Goal: Task Accomplishment & Management: Complete application form

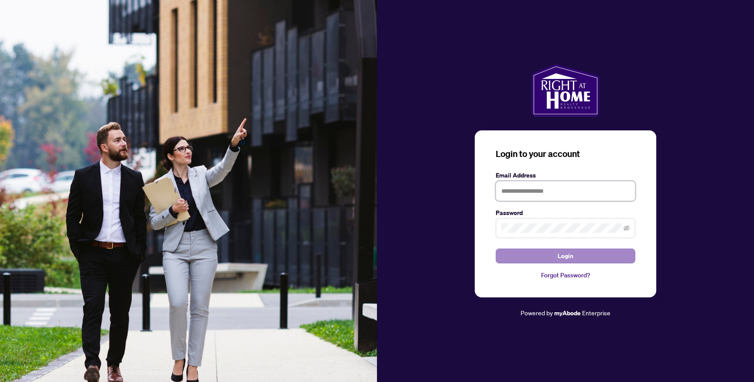
type input "**********"
click at [552, 253] on button "Login" at bounding box center [566, 256] width 140 height 15
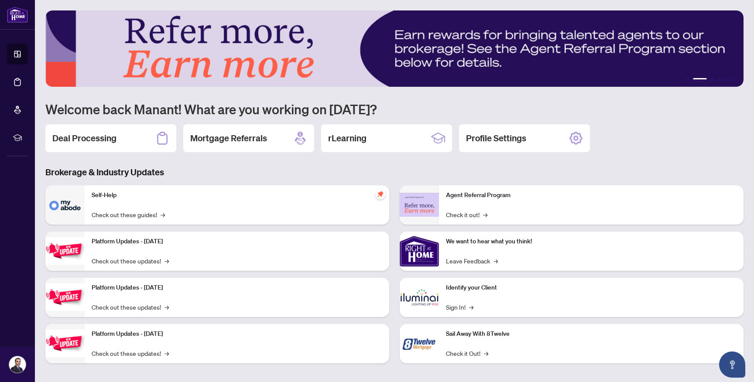
scroll to position [4, 0]
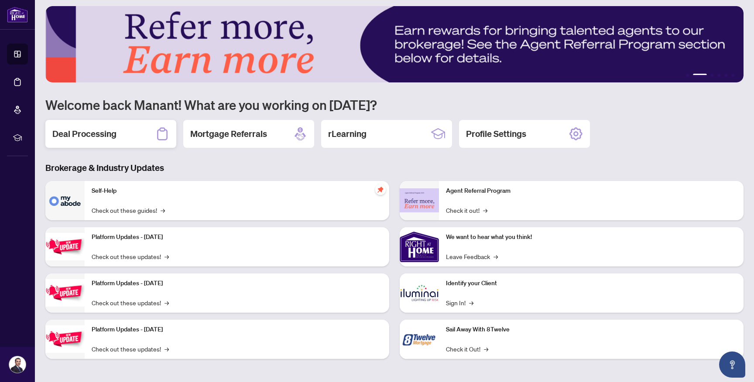
click at [128, 136] on div "Deal Processing" at bounding box center [110, 134] width 131 height 28
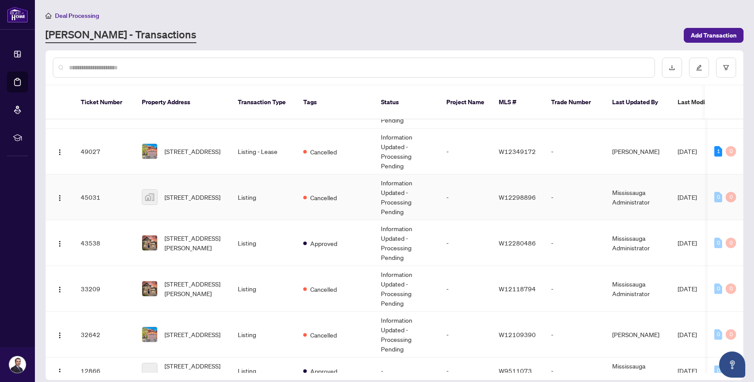
scroll to position [51, 0]
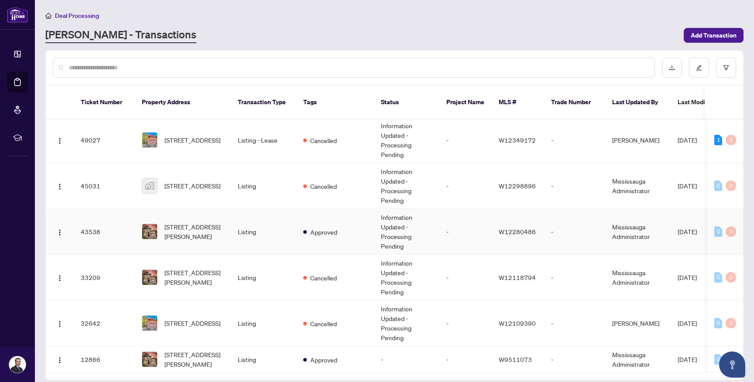
click at [242, 223] on td "Listing" at bounding box center [263, 232] width 65 height 46
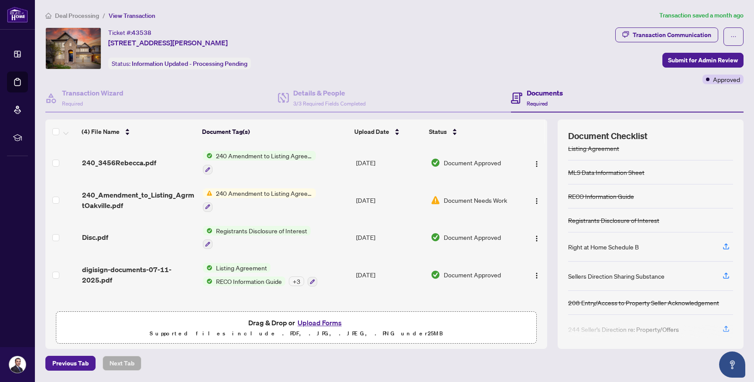
scroll to position [76, 0]
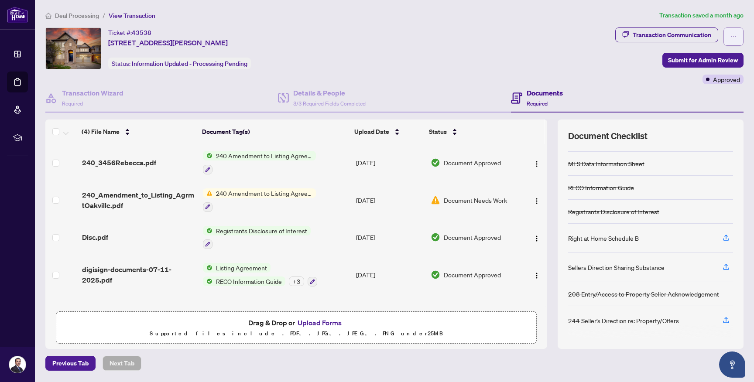
click at [742, 38] on button "button" at bounding box center [734, 36] width 20 height 18
click at [313, 322] on button "Upload Forms" at bounding box center [319, 322] width 49 height 11
click at [323, 320] on button "Upload Forms" at bounding box center [319, 322] width 49 height 11
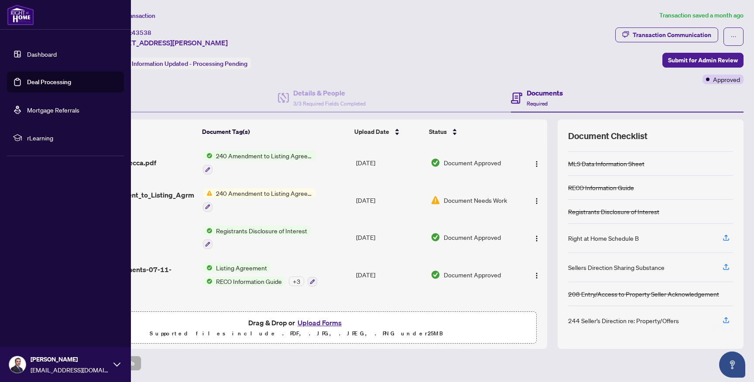
click at [44, 55] on link "Dashboard" at bounding box center [42, 54] width 30 height 8
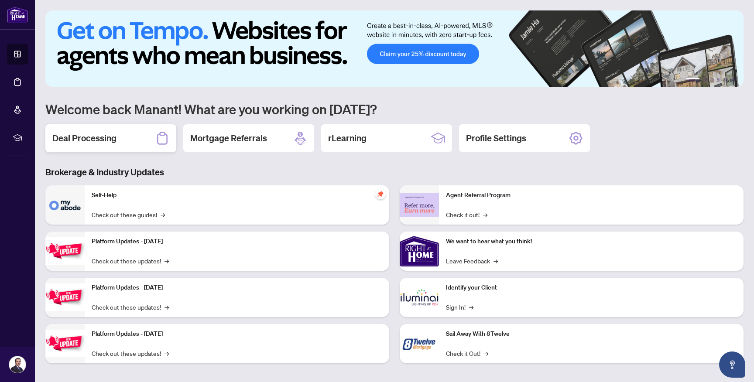
click at [123, 149] on div "Deal Processing" at bounding box center [110, 138] width 131 height 28
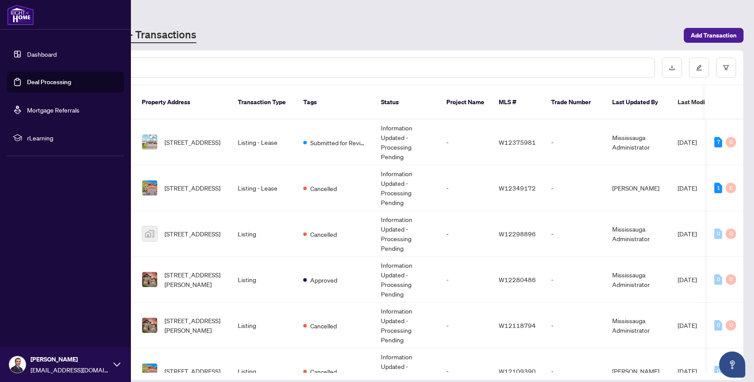
click at [46, 78] on link "Deal Processing" at bounding box center [49, 82] width 44 height 8
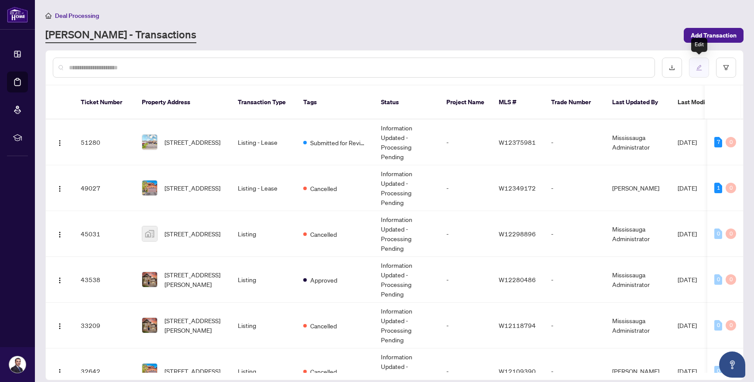
click at [697, 69] on icon "edit" at bounding box center [699, 68] width 6 height 6
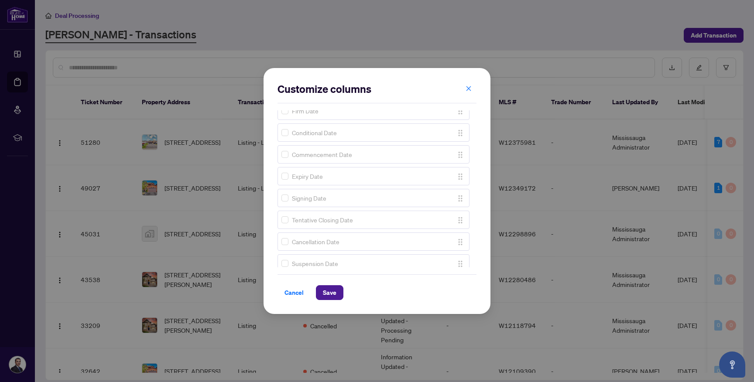
scroll to position [676, 0]
click at [293, 290] on span "Cancel" at bounding box center [294, 293] width 19 height 14
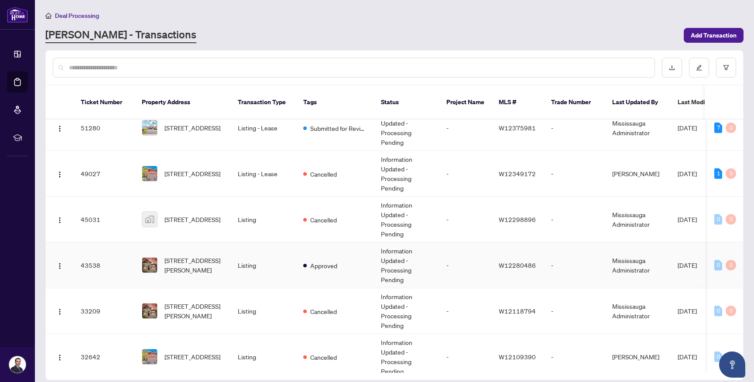
scroll to position [0, 0]
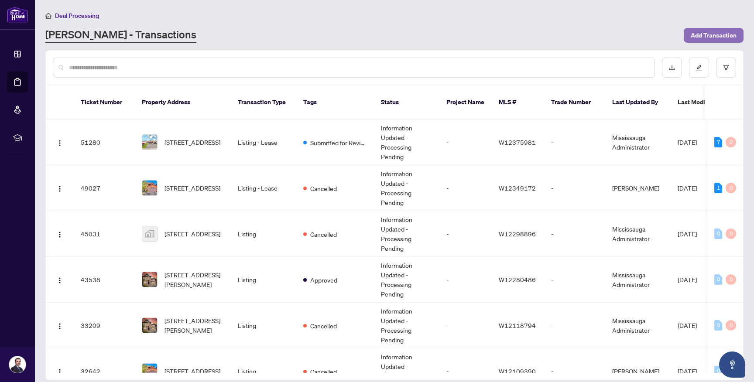
click at [697, 37] on span "Add Transaction" at bounding box center [714, 35] width 46 height 14
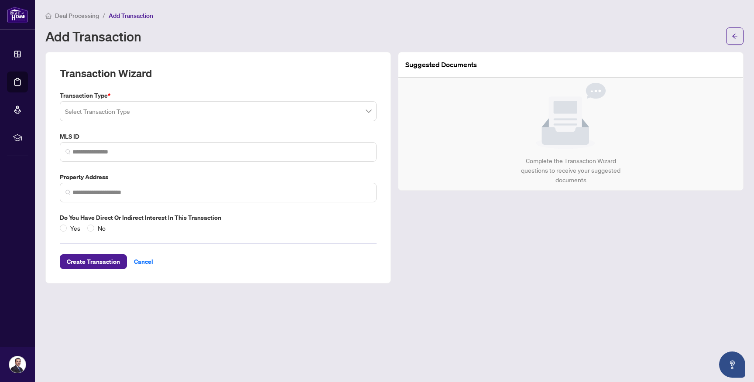
click at [307, 114] on input "search" at bounding box center [214, 112] width 299 height 19
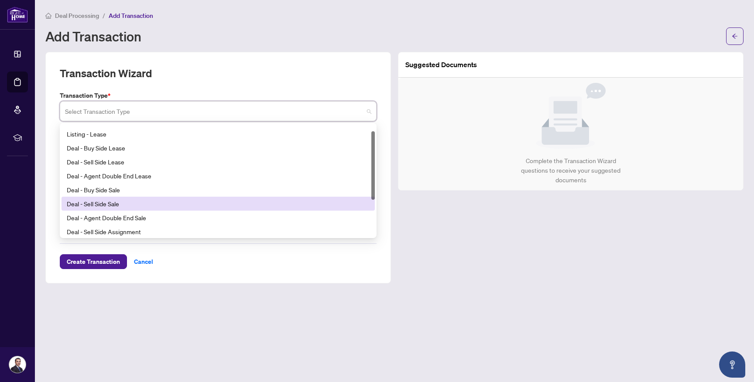
scroll to position [11, 0]
click at [202, 203] on div "Deal - Sell Side Sale" at bounding box center [218, 205] width 303 height 10
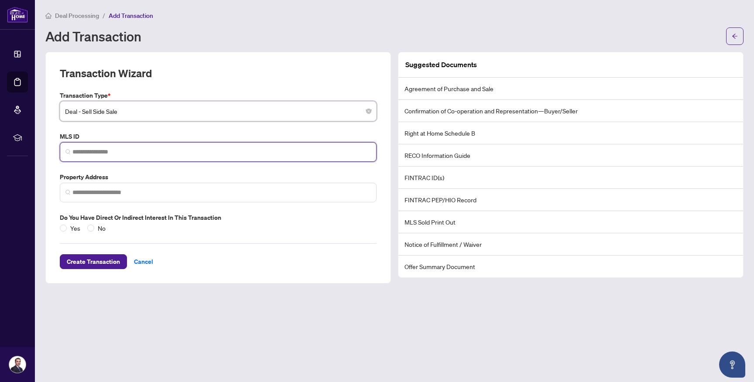
click at [230, 151] on input "search" at bounding box center [221, 152] width 299 height 9
paste input "*********"
type input "*********"
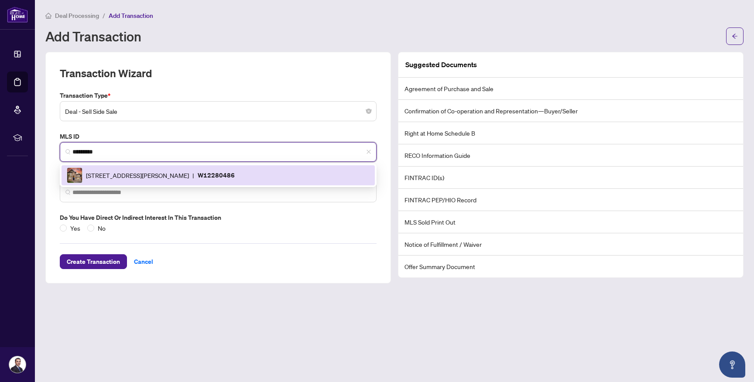
click at [228, 172] on div "[STREET_ADDRESS][PERSON_NAME] | W12280486" at bounding box center [218, 176] width 303 height 16
type input "**********"
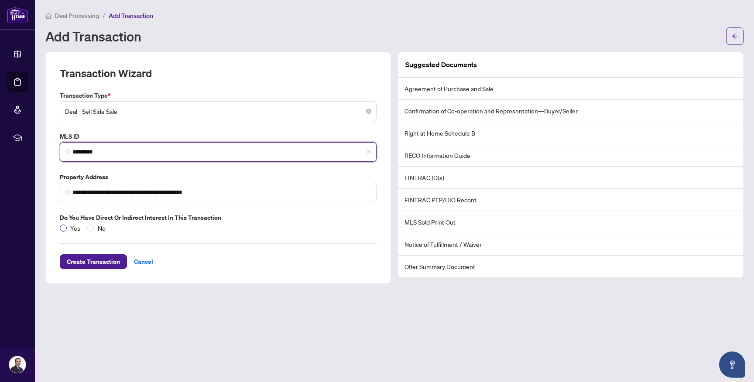
type input "*********"
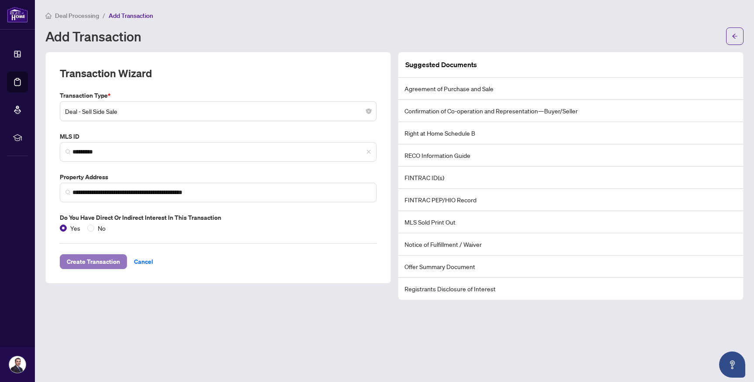
click at [120, 265] on button "Create Transaction" at bounding box center [93, 261] width 67 height 15
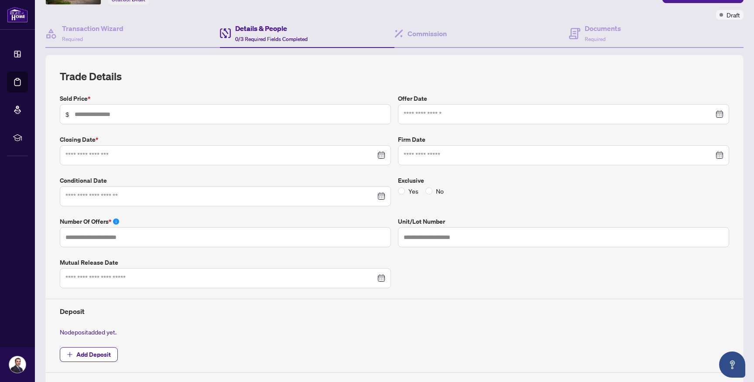
scroll to position [63, 0]
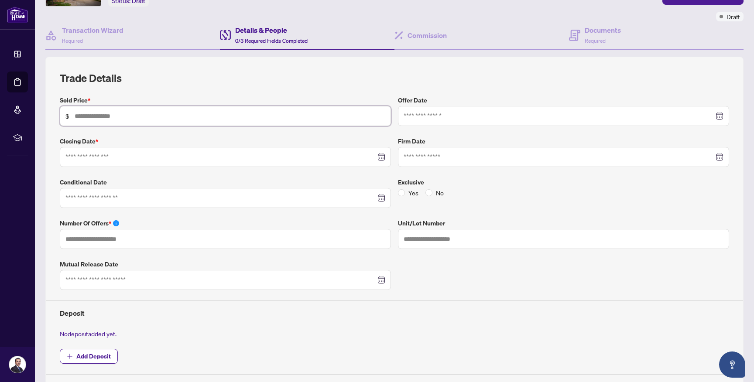
click at [212, 117] on input "text" at bounding box center [230, 116] width 311 height 10
click at [719, 115] on div at bounding box center [564, 116] width 320 height 10
type input "*********"
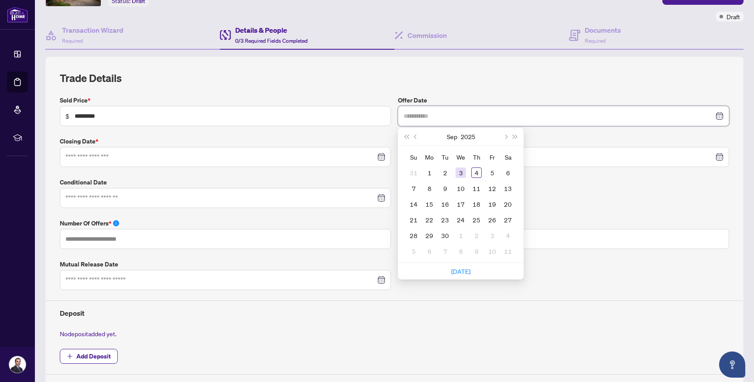
type input "**********"
click at [461, 174] on div "3" at bounding box center [461, 173] width 10 height 10
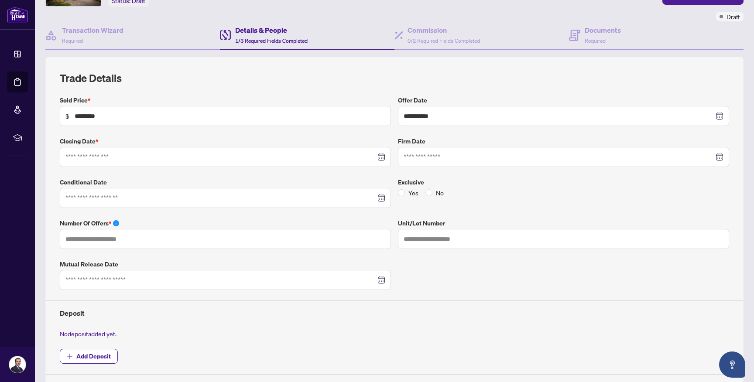
click at [381, 157] on div at bounding box center [225, 157] width 320 height 10
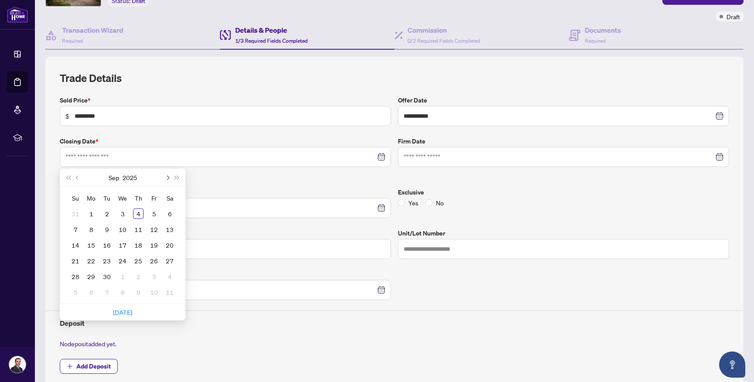
click at [167, 177] on span "Next month (PageDown)" at bounding box center [167, 177] width 4 height 4
click at [78, 179] on button "Previous month (PageUp)" at bounding box center [78, 177] width 10 height 17
type input "**********"
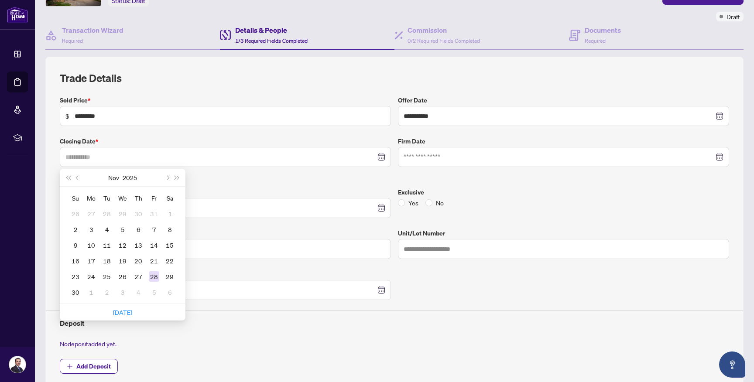
click at [152, 275] on div "28" at bounding box center [154, 276] width 10 height 10
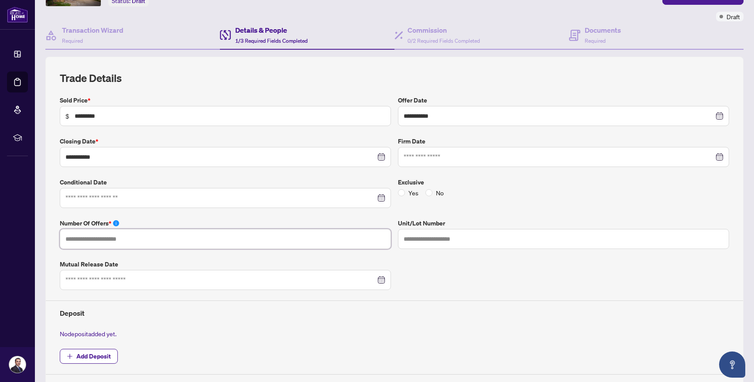
click at [308, 238] on input "text" at bounding box center [225, 239] width 331 height 20
type input "*"
click at [427, 282] on div "**********" at bounding box center [394, 235] width 677 height 279
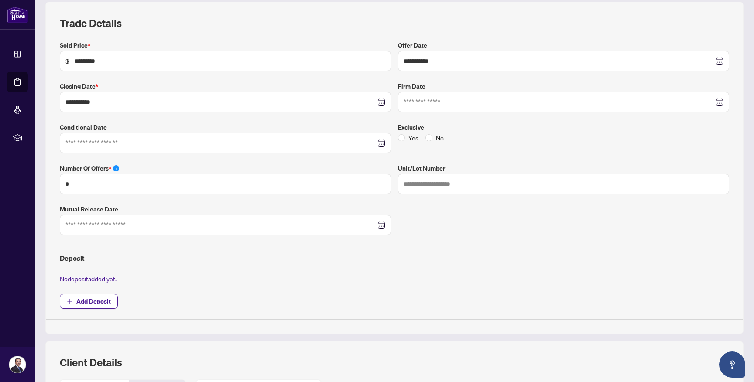
scroll to position [130, 0]
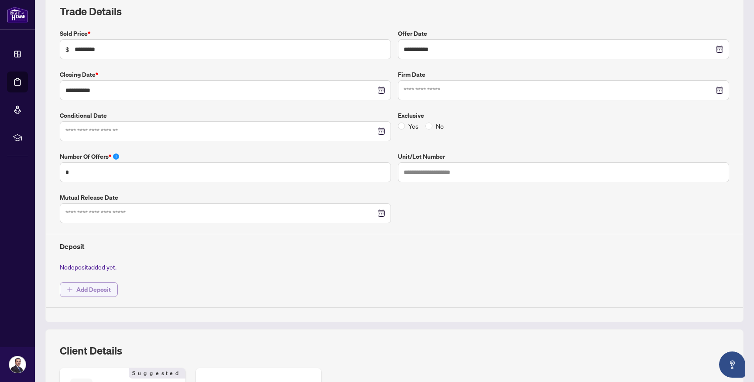
click at [79, 288] on span "Add Deposit" at bounding box center [93, 290] width 34 height 14
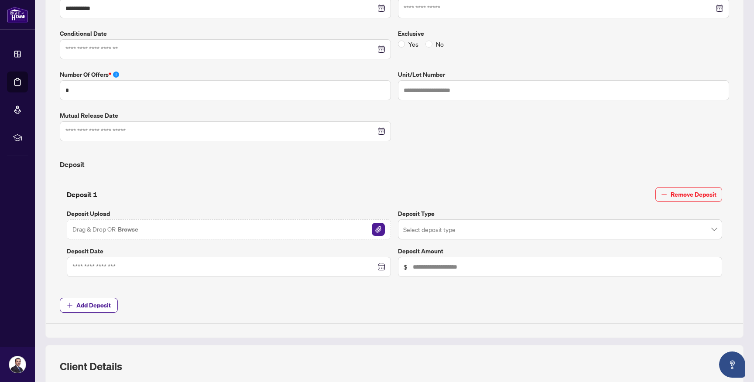
scroll to position [213, 0]
click at [379, 229] on img "button" at bounding box center [378, 228] width 13 height 13
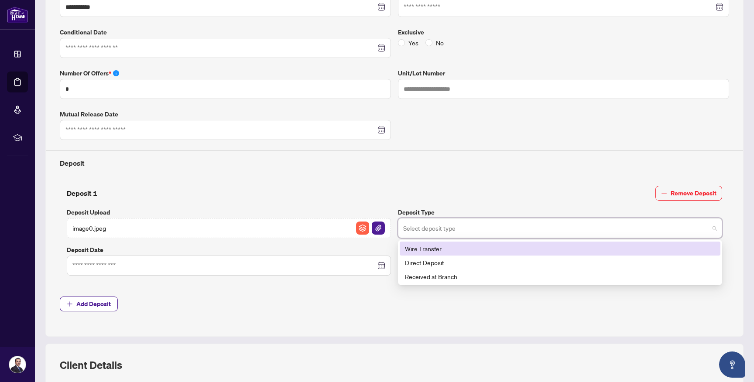
click at [453, 229] on input "search" at bounding box center [556, 229] width 306 height 19
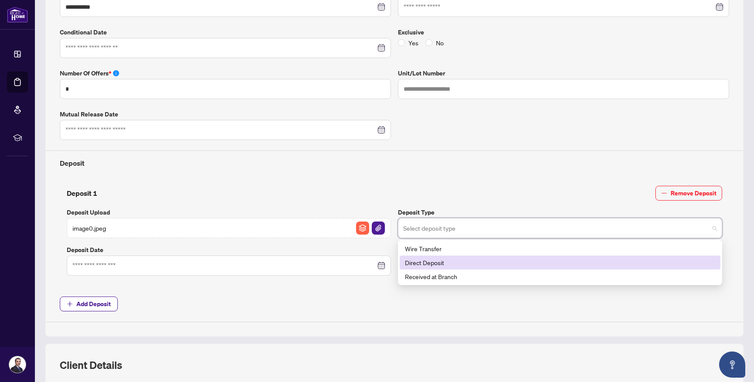
click at [443, 264] on div "Direct Deposit" at bounding box center [560, 263] width 310 height 10
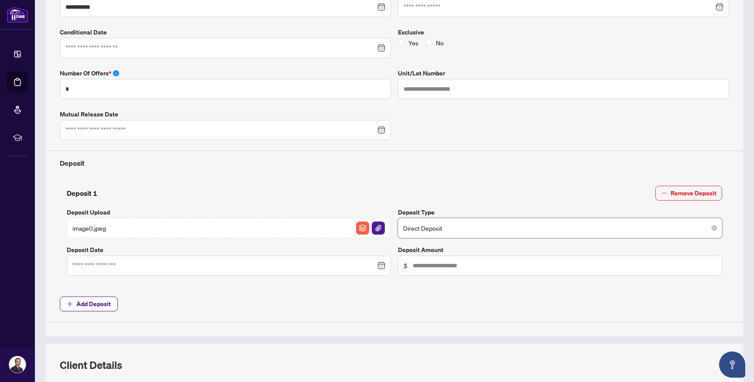
click at [380, 267] on div at bounding box center [228, 266] width 313 height 10
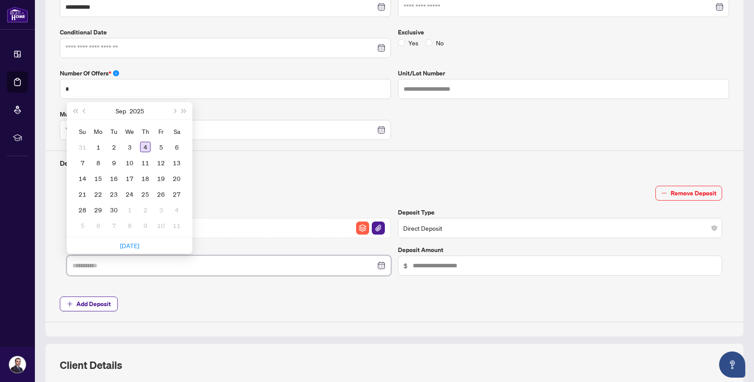
type input "**********"
click at [147, 148] on div "4" at bounding box center [145, 147] width 10 height 10
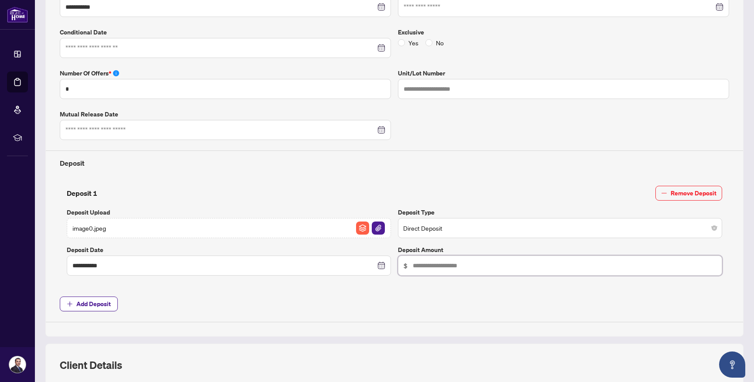
click at [436, 263] on input "text" at bounding box center [565, 266] width 304 height 10
type input "******"
click at [428, 302] on span "Add Deposit" at bounding box center [395, 304] width 670 height 15
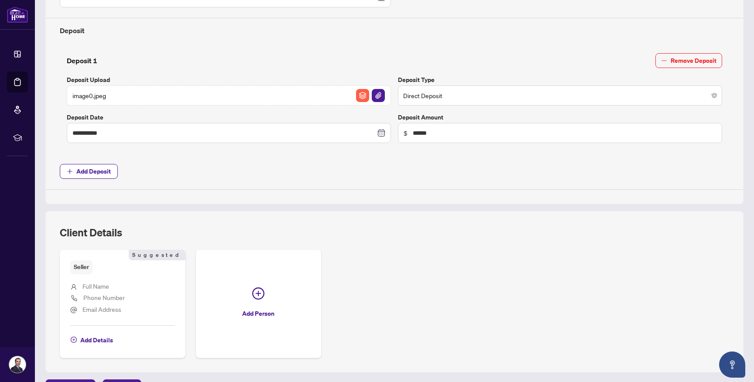
scroll to position [367, 0]
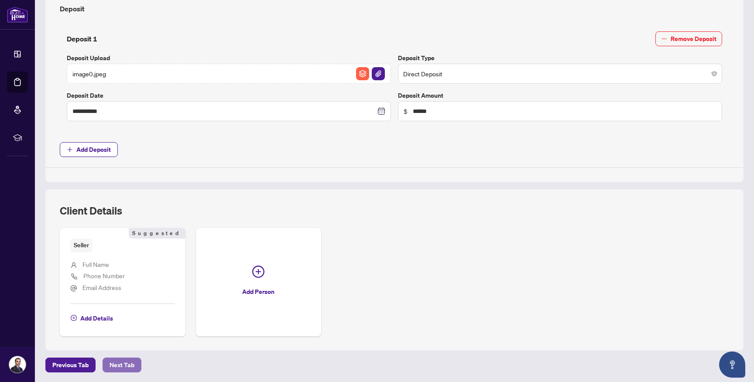
click at [127, 359] on span "Next Tab" at bounding box center [122, 365] width 25 height 14
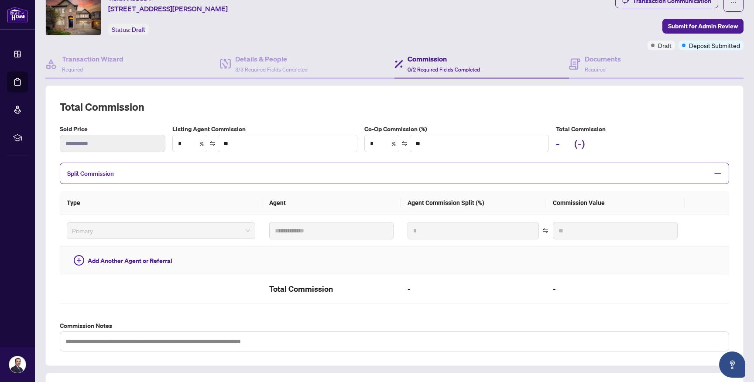
scroll to position [27, 0]
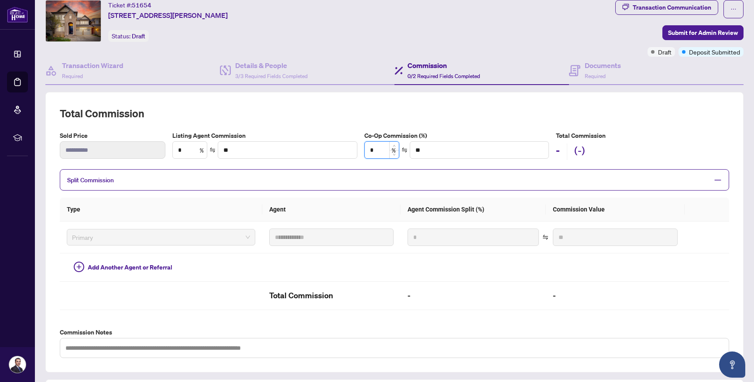
click at [381, 152] on input "*" at bounding box center [382, 150] width 34 height 17
type input "*"
type input "*******"
type input "***"
type input "*******"
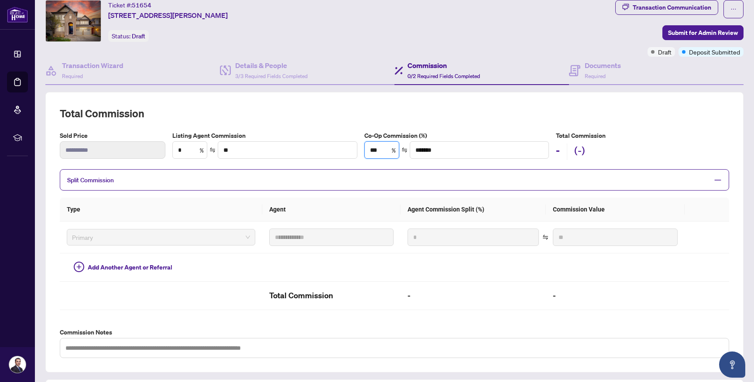
type input "***"
click at [410, 172] on div "Split Commission" at bounding box center [395, 179] width 670 height 21
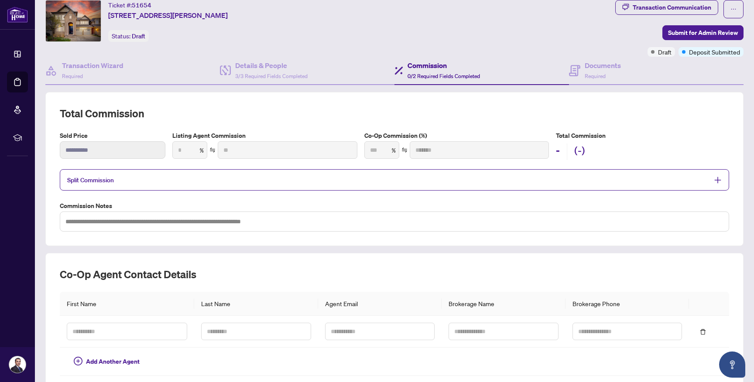
click at [410, 172] on div "Split Commission" at bounding box center [395, 179] width 670 height 21
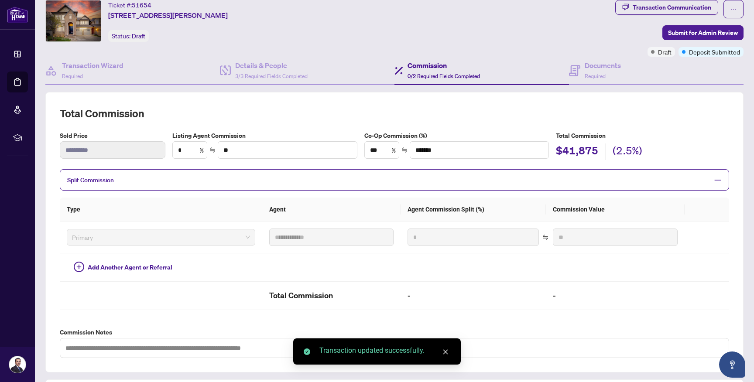
click at [713, 179] on div at bounding box center [715, 180] width 13 height 10
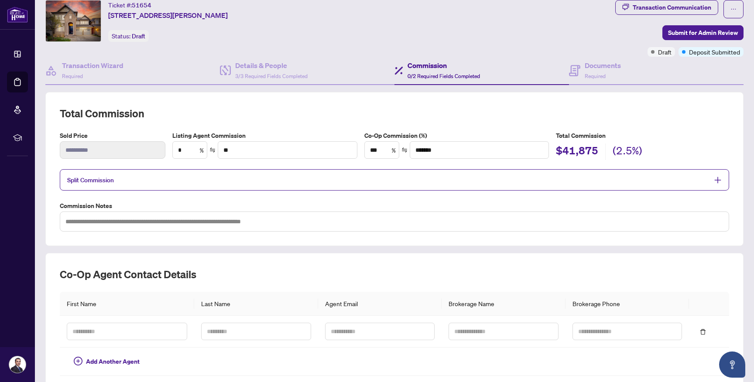
click at [707, 147] on div "$41,875 (2.5%)" at bounding box center [642, 152] width 173 height 17
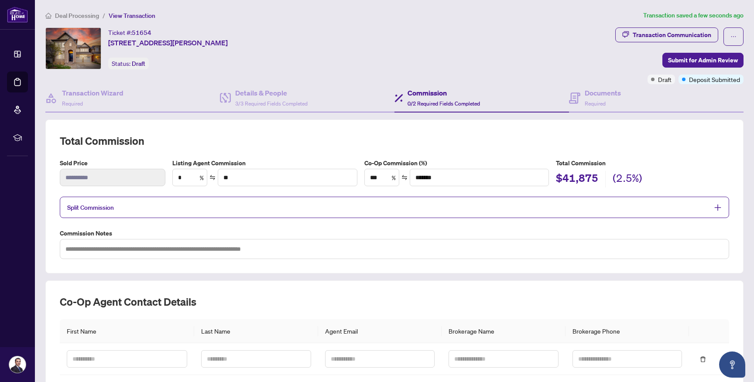
scroll to position [67, 0]
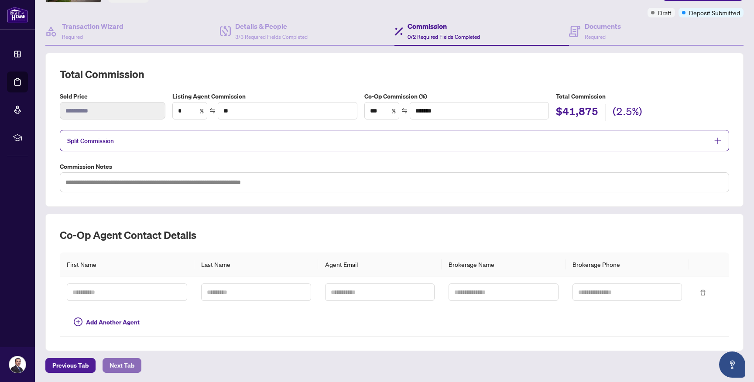
click at [138, 361] on button "Next Tab" at bounding box center [122, 365] width 39 height 15
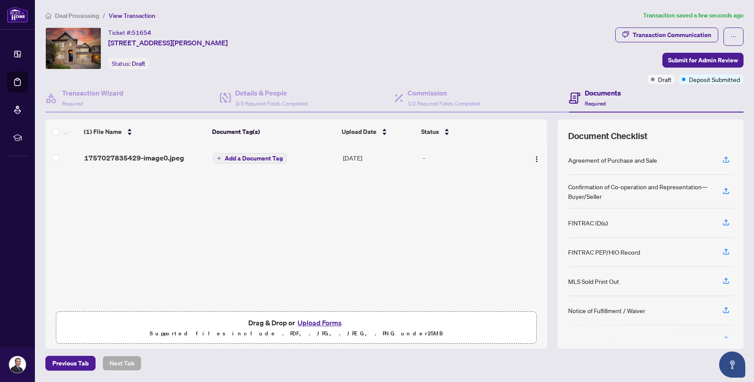
click at [266, 158] on span "Add a Document Tag" at bounding box center [254, 158] width 58 height 6
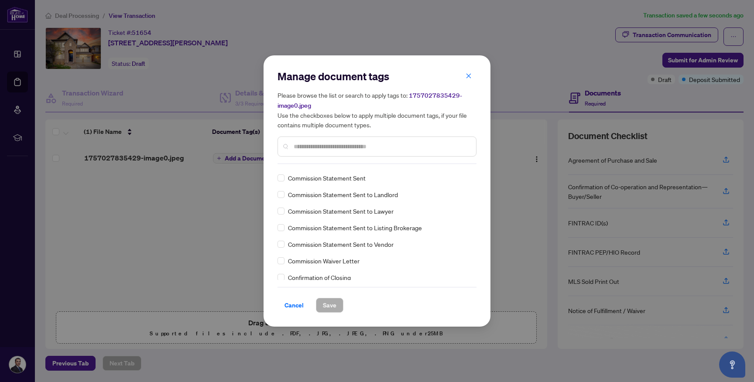
scroll to position [535, 0]
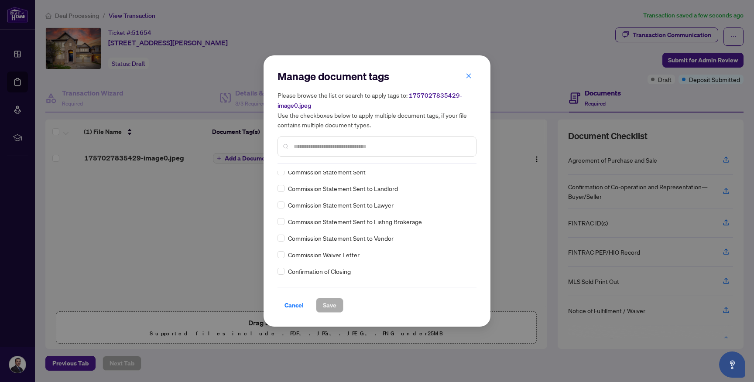
click at [372, 147] on input "text" at bounding box center [381, 147] width 175 height 10
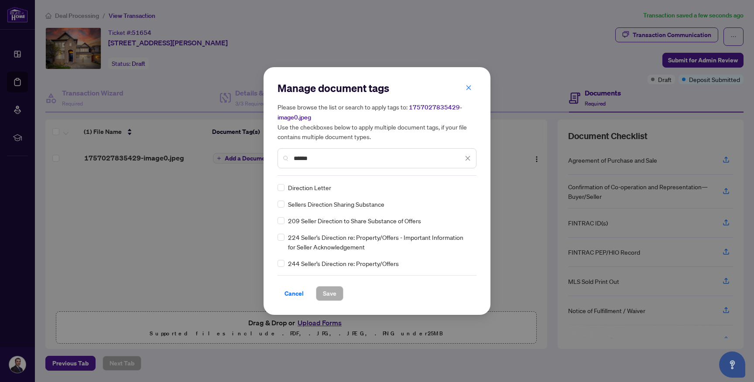
scroll to position [0, 0]
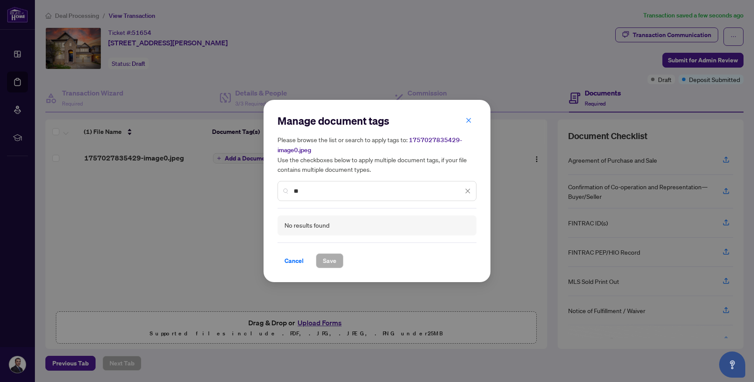
type input "*"
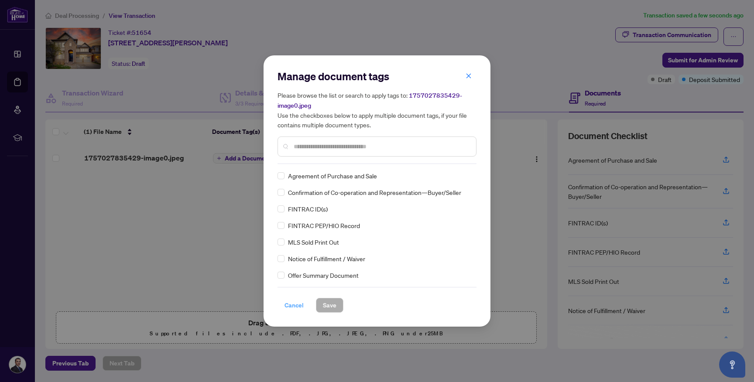
click at [292, 302] on span "Cancel" at bounding box center [294, 306] width 19 height 14
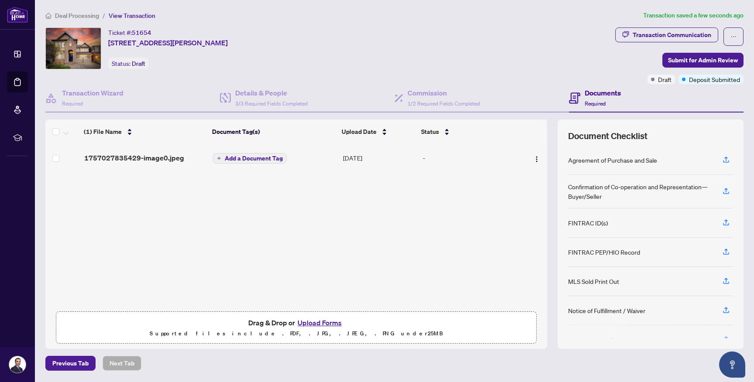
click at [314, 319] on button "Upload Forms" at bounding box center [319, 322] width 49 height 11
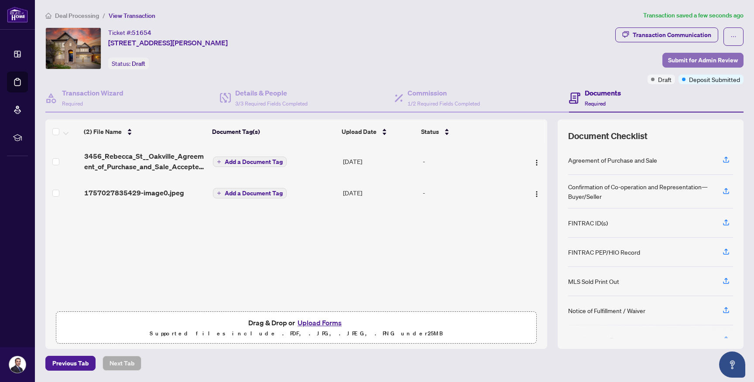
click at [682, 61] on span "Submit for Admin Review" at bounding box center [703, 60] width 70 height 14
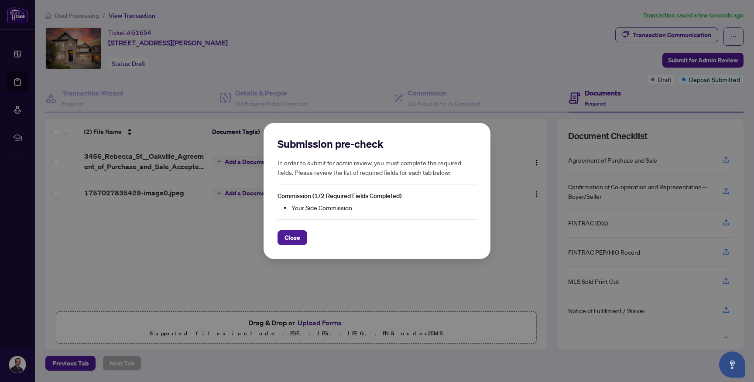
click at [343, 203] on li "Your Side Commission" at bounding box center [384, 208] width 185 height 10
click at [317, 212] on li "Your Side Commission" at bounding box center [384, 208] width 185 height 10
click at [299, 236] on span "Close" at bounding box center [293, 238] width 16 height 14
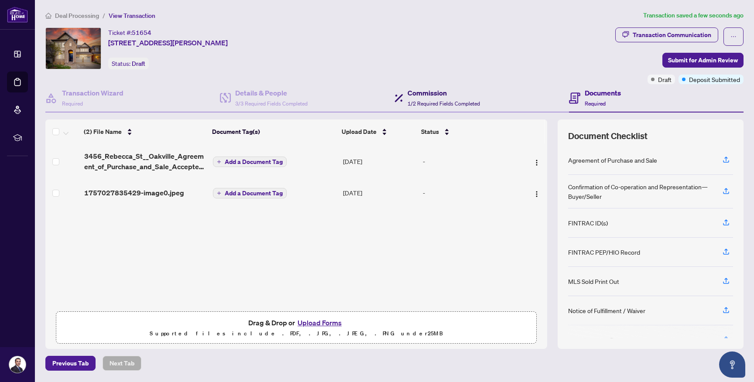
click at [437, 99] on div "Commission 1/2 Required Fields Completed" at bounding box center [444, 98] width 72 height 21
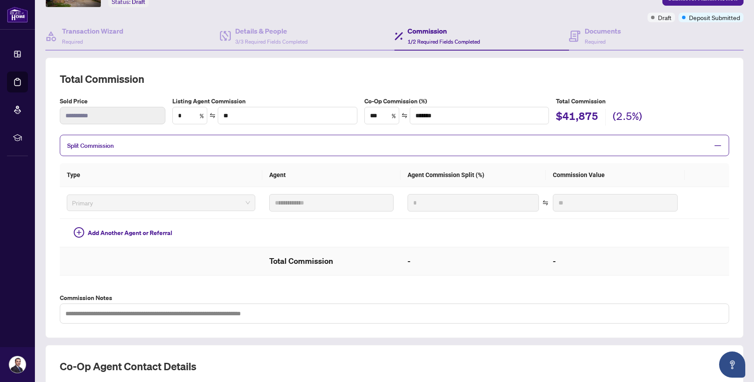
scroll to position [54, 0]
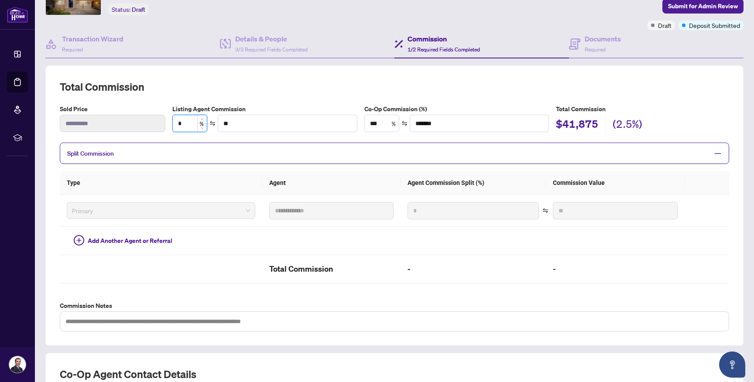
click at [193, 124] on input "*" at bounding box center [190, 123] width 34 height 17
type input "*"
click at [665, 99] on div "**********" at bounding box center [395, 206] width 670 height 252
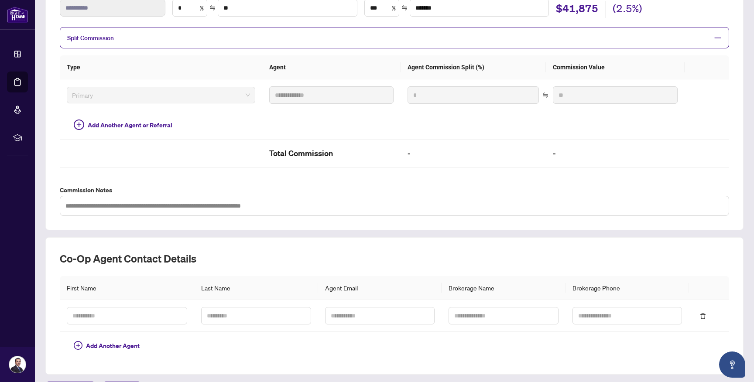
scroll to position [193, 0]
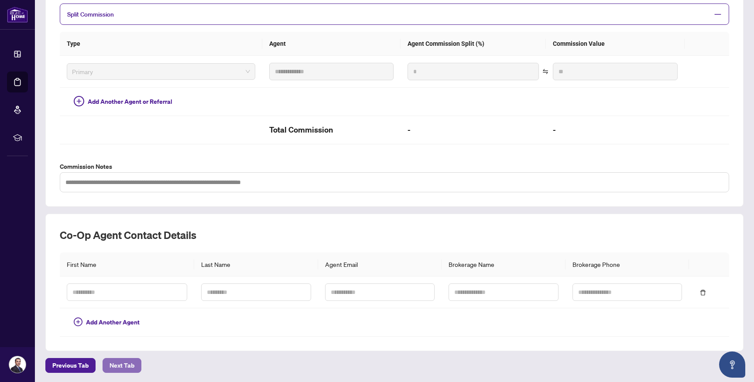
click at [126, 366] on span "Next Tab" at bounding box center [122, 366] width 25 height 14
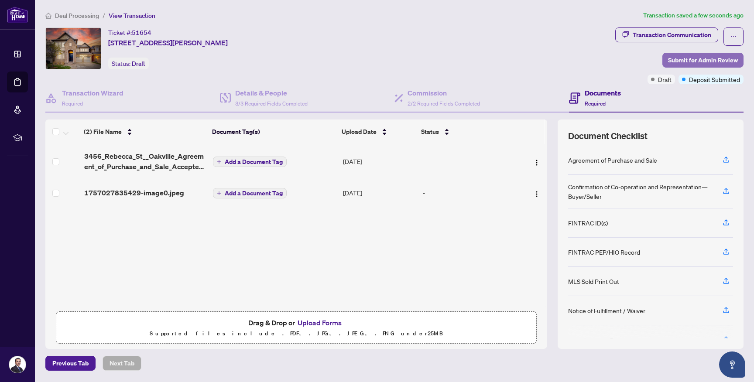
click at [698, 59] on span "Submit for Admin Review" at bounding box center [703, 60] width 70 height 14
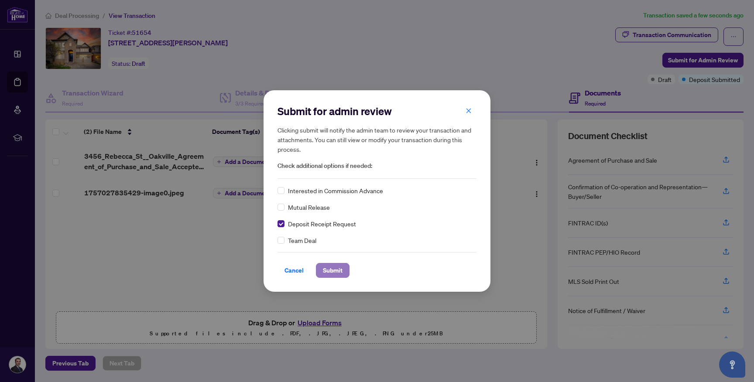
click at [337, 270] on span "Submit" at bounding box center [333, 271] width 20 height 14
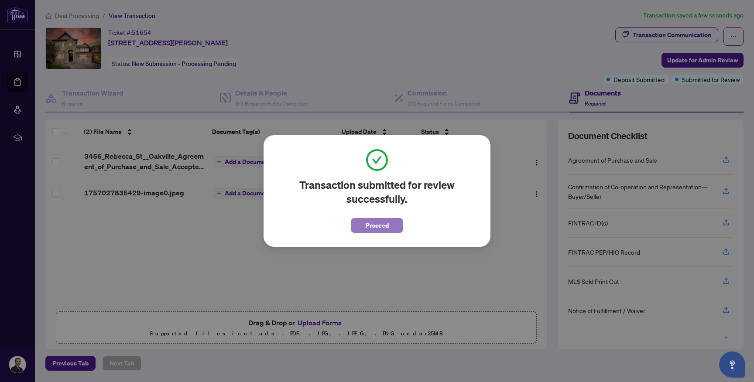
click at [382, 227] on span "Proceed" at bounding box center [377, 226] width 23 height 14
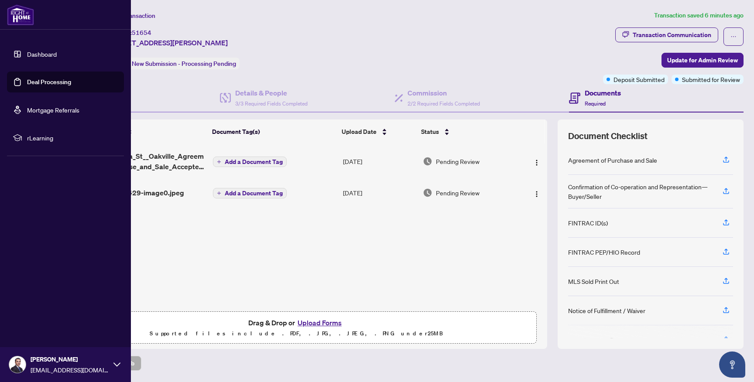
click at [27, 54] on link "Dashboard" at bounding box center [42, 54] width 30 height 8
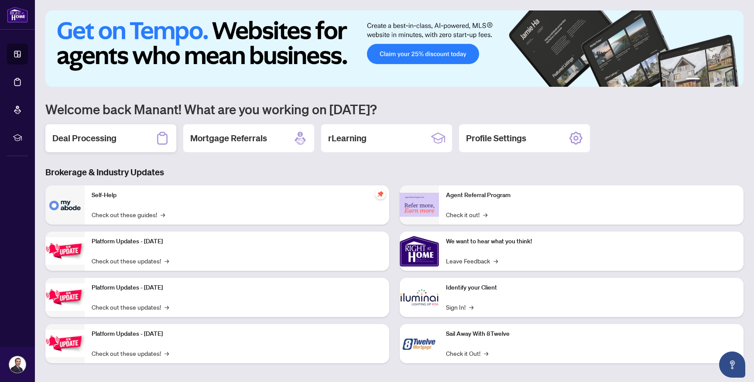
click at [135, 141] on div "Deal Processing" at bounding box center [110, 138] width 131 height 28
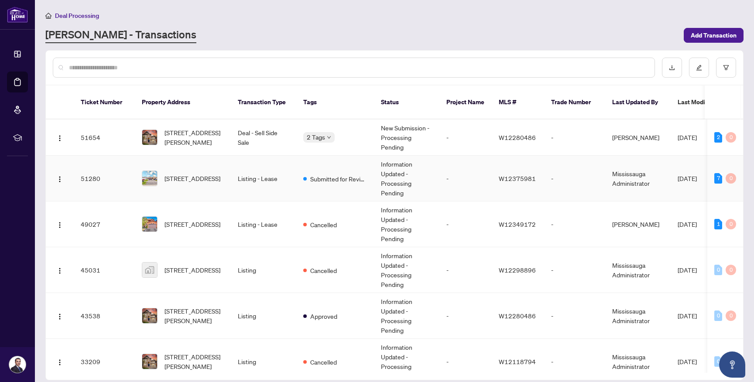
click at [330, 177] on td "Submitted for Review" at bounding box center [335, 179] width 78 height 46
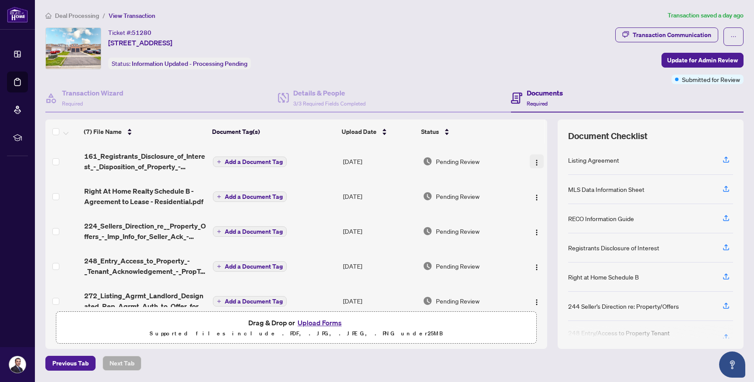
click at [534, 163] on img "button" at bounding box center [536, 162] width 7 height 7
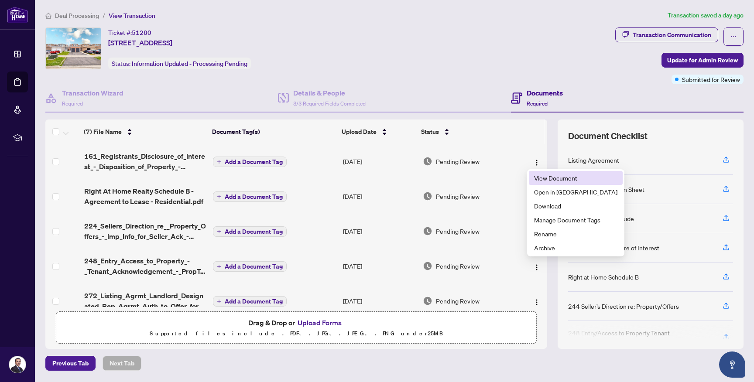
click at [553, 182] on span "View Document" at bounding box center [575, 178] width 83 height 10
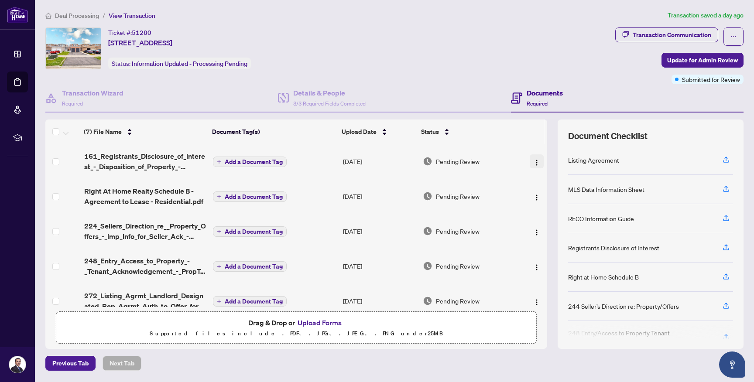
click at [534, 163] on img "button" at bounding box center [536, 162] width 7 height 7
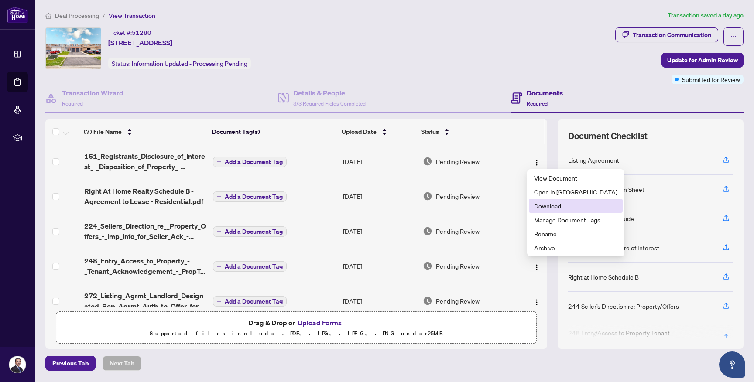
click at [553, 205] on span "Download" at bounding box center [575, 206] width 83 height 10
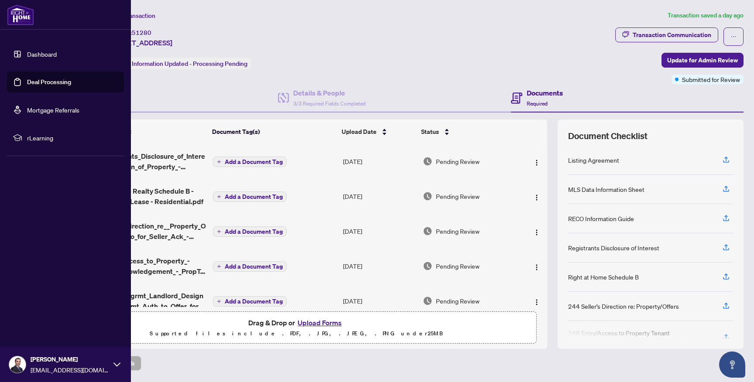
click at [35, 55] on link "Dashboard" at bounding box center [42, 54] width 30 height 8
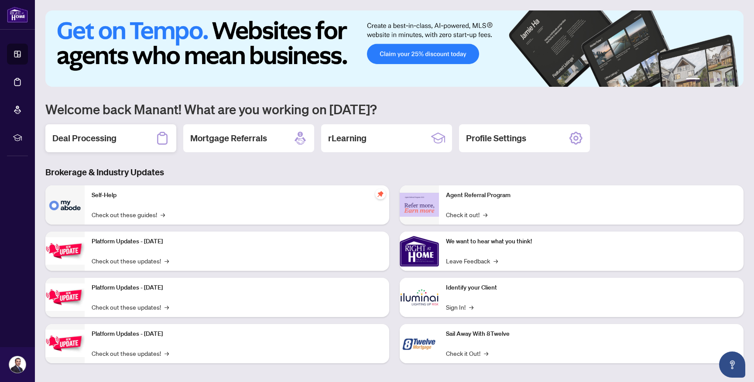
click at [121, 144] on div "Deal Processing" at bounding box center [110, 138] width 131 height 28
